Goal: Feedback & Contribution: Leave review/rating

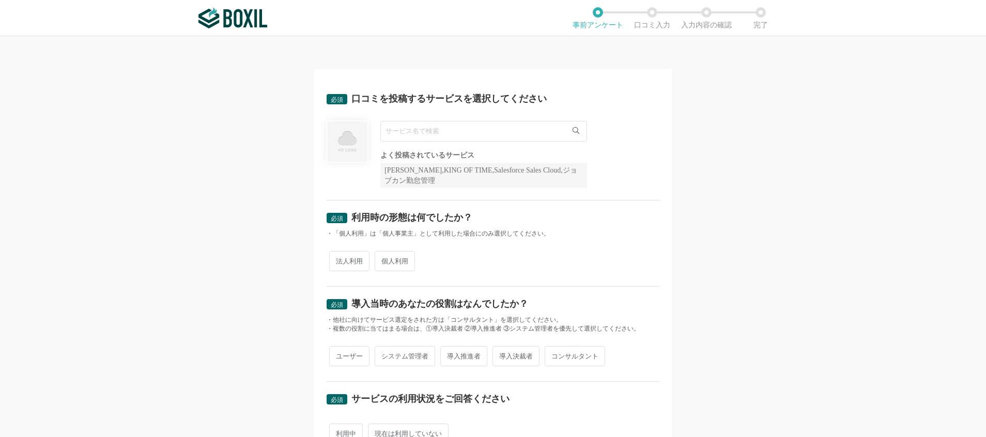
click at [499, 133] on input "text" at bounding box center [484, 131] width 207 height 21
click at [418, 194] on span "InfiniOne ERP" at bounding box center [411, 194] width 40 height 7
type input "InfiniOne ERP"
click at [340, 258] on span "法人利用" at bounding box center [349, 261] width 40 height 20
click at [339, 258] on input "法人利用" at bounding box center [335, 256] width 7 height 7
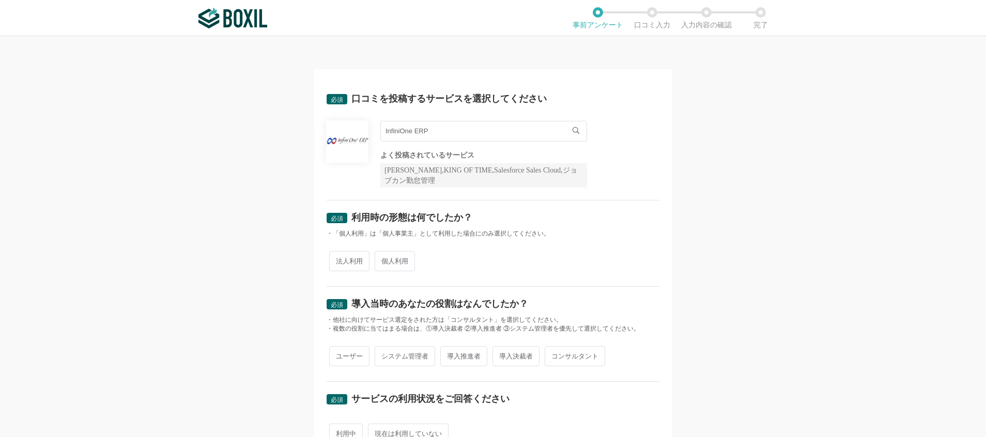
radio input "true"
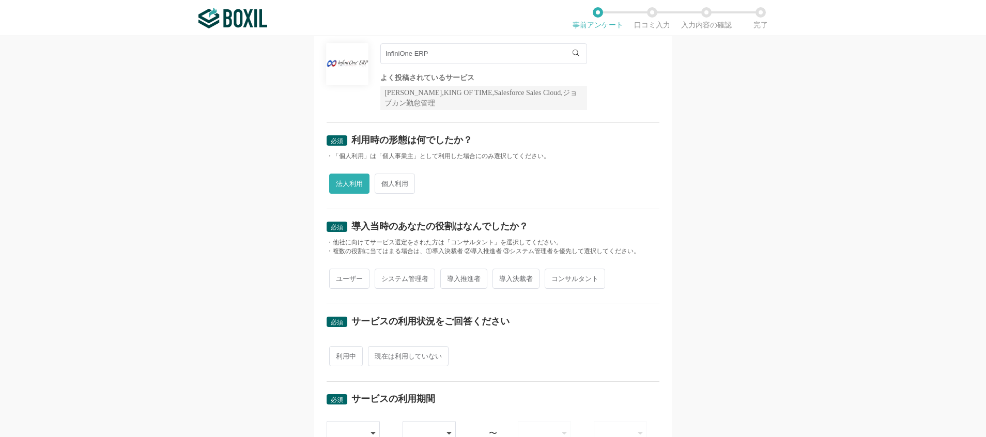
click at [353, 280] on span "ユーザー" at bounding box center [349, 279] width 40 height 20
click at [339, 277] on input "ユーザー" at bounding box center [335, 273] width 7 height 7
radio input "true"
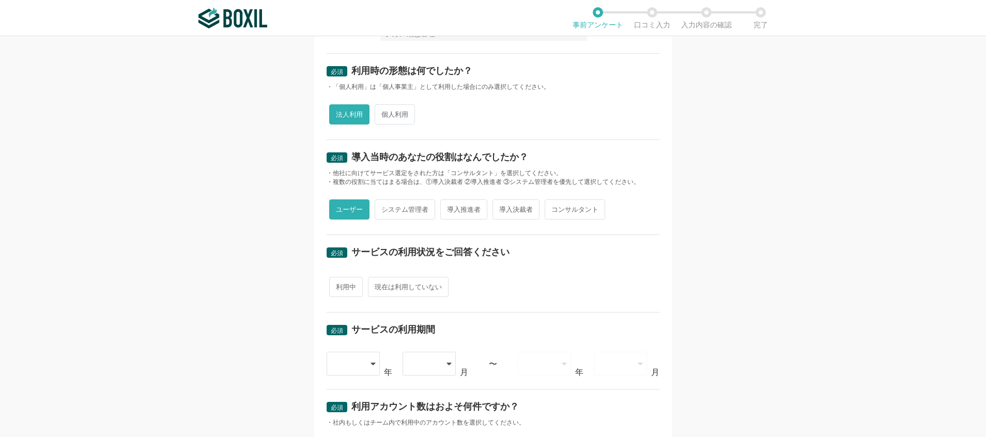
scroll to position [233, 0]
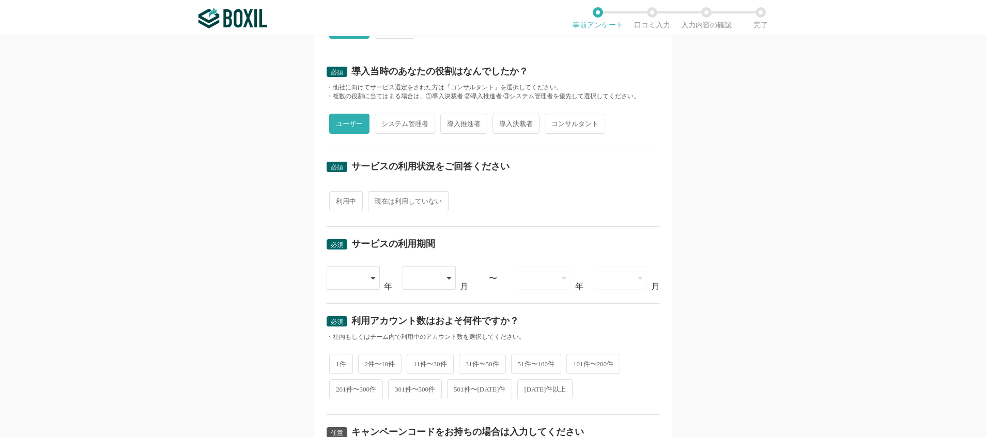
click at [338, 199] on span "利用中" at bounding box center [346, 201] width 34 height 20
click at [338, 199] on input "利用中" at bounding box center [335, 196] width 7 height 7
radio input "true"
click at [366, 279] on div at bounding box center [354, 278] width 54 height 24
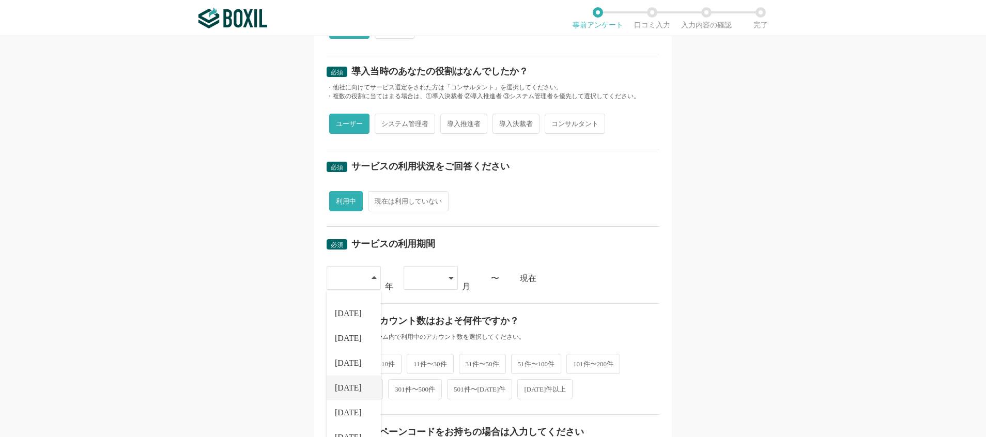
click at [338, 386] on span "[DATE]" at bounding box center [348, 388] width 27 height 8
click at [439, 276] on div at bounding box center [431, 278] width 54 height 24
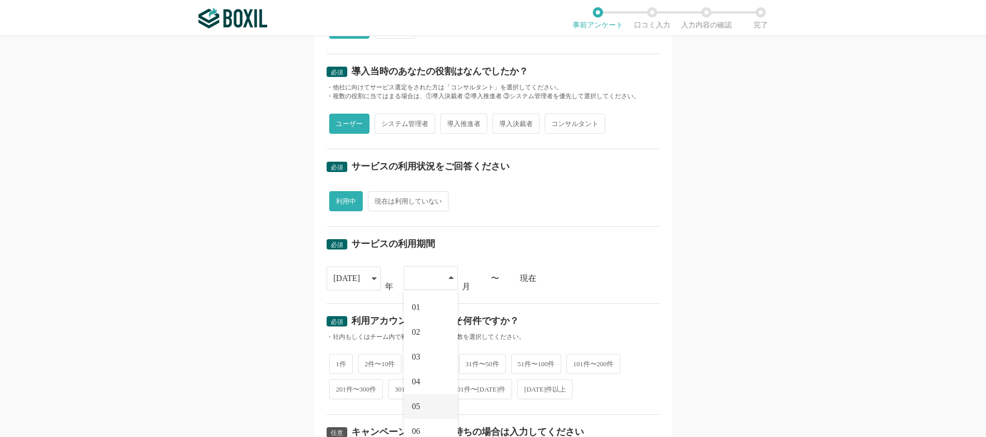
click at [417, 402] on li "05" at bounding box center [431, 406] width 54 height 25
click at [738, 333] on div "必須 口コミを投稿するサービスを選択してください InfiniOne ERP InfiniOne ERP よく投稿されているサービス Sansan,KING …" at bounding box center [493, 236] width 986 height 401
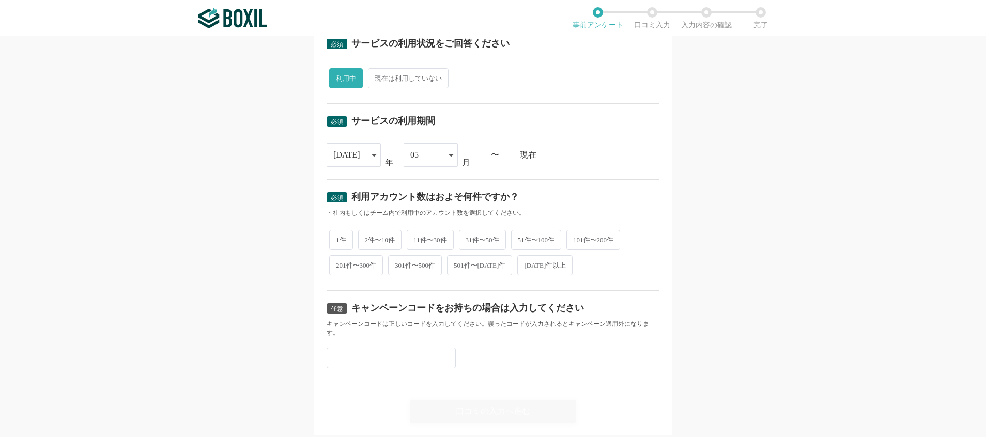
scroll to position [387, 0]
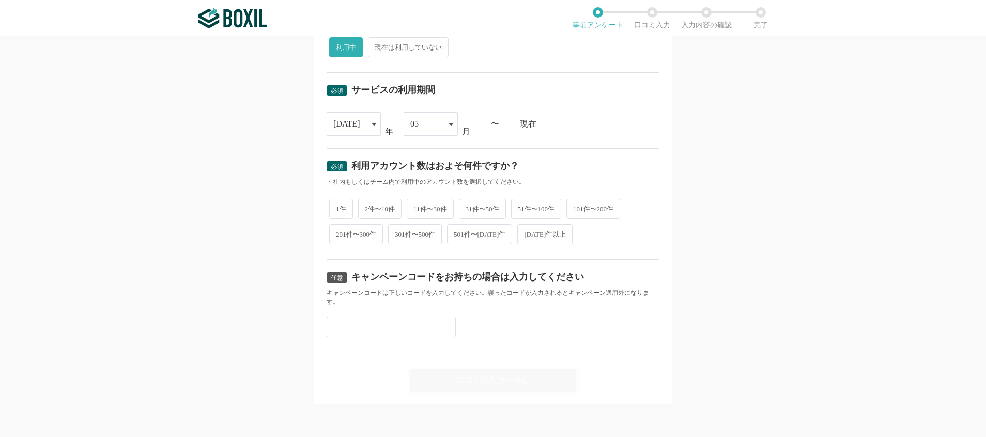
click at [532, 215] on span "51件〜100件" at bounding box center [536, 209] width 51 height 20
click at [521, 207] on input "51件〜100件" at bounding box center [517, 204] width 7 height 7
radio input "true"
